Goal: Navigation & Orientation: Find specific page/section

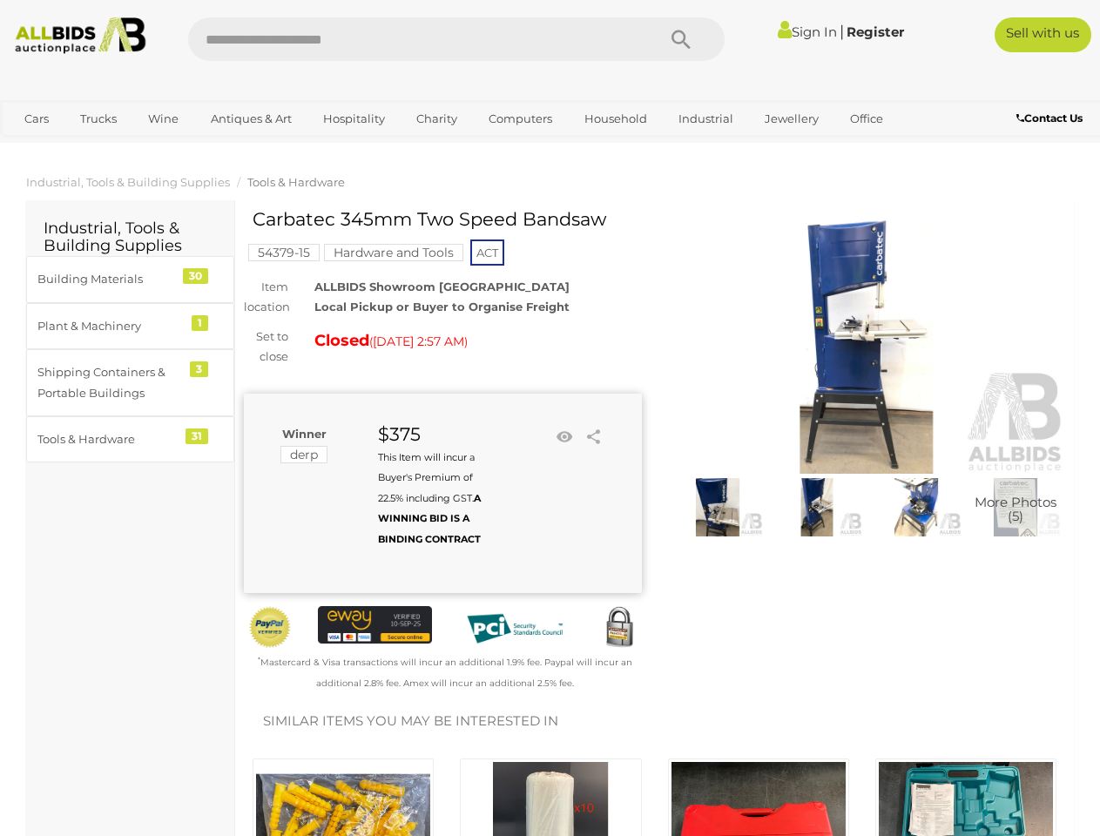
click at [549, 418] on div "Winner derp $375 This Item will incur a Buyer's Premium of 22.5% including GST.…" at bounding box center [443, 493] width 398 height 199
click at [681, 39] on icon "Search" at bounding box center [680, 40] width 19 height 26
click at [37, 118] on link "Cars" at bounding box center [36, 118] width 47 height 29
click at [98, 118] on link "Trucks" at bounding box center [98, 118] width 59 height 29
click at [163, 118] on link "Wine" at bounding box center [163, 118] width 53 height 29
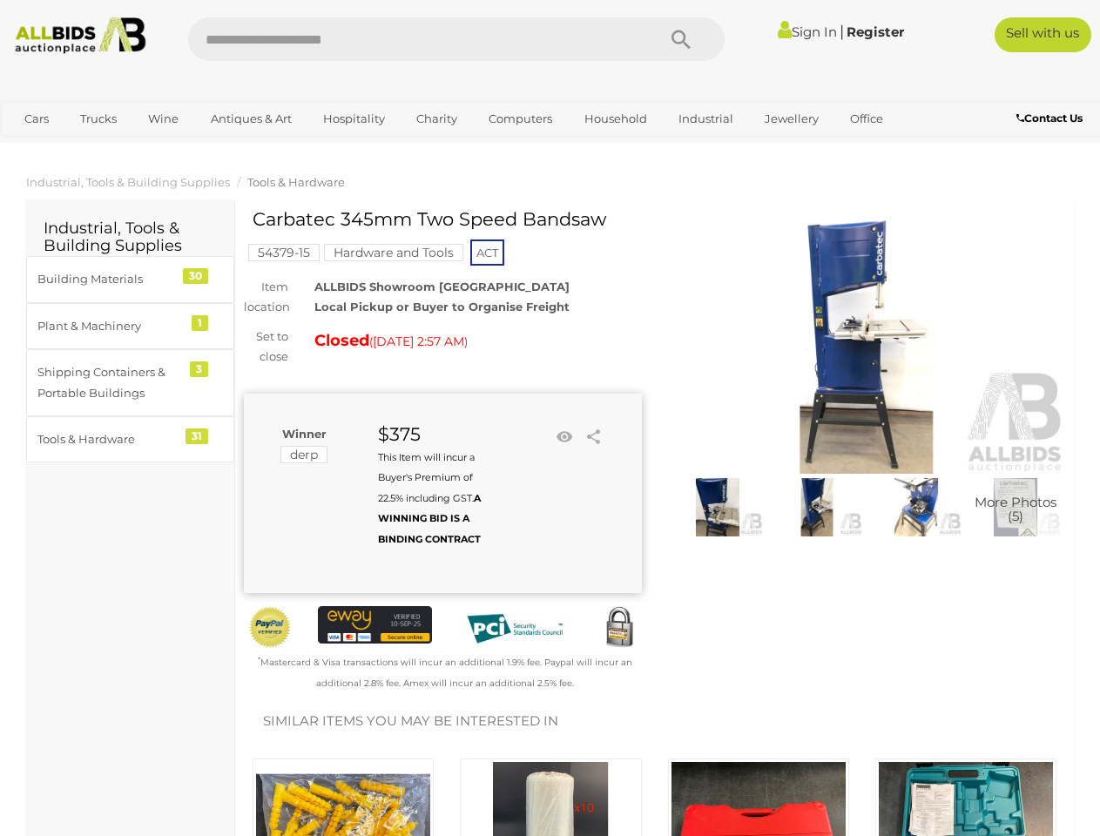
click at [250, 118] on link "Antiques & Art" at bounding box center [251, 118] width 104 height 29
click at [353, 118] on link "Hospitality" at bounding box center [354, 118] width 84 height 29
click at [435, 118] on link "Charity" at bounding box center [437, 118] width 64 height 29
click at [518, 118] on link "Computers" at bounding box center [520, 118] width 86 height 29
click at [613, 118] on link "Household" at bounding box center [615, 118] width 85 height 29
